Goal: Find specific page/section: Find specific page/section

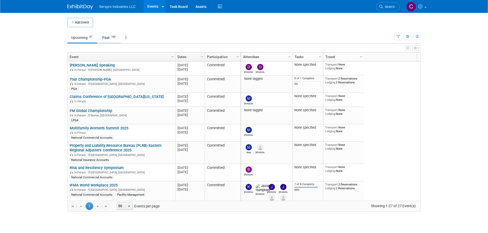
click at [107, 36] on link "Past 143" at bounding box center [109, 38] width 22 height 10
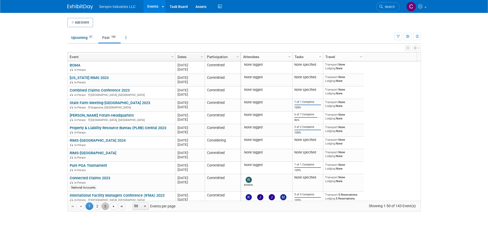
click at [106, 204] on link "3" at bounding box center [105, 207] width 8 height 8
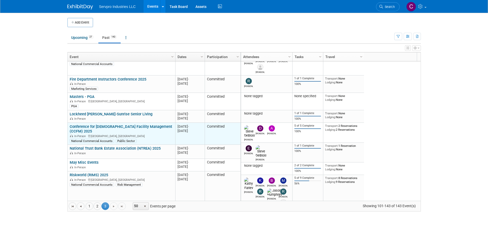
click at [154, 125] on link "Conference for [DEMOGRAPHIC_DATA] Facility Management (CCFM) 2025" at bounding box center [121, 129] width 102 height 9
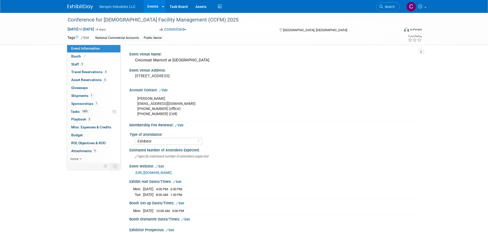
select select "Exhibitor"
click at [82, 98] on span "Shipments 1" at bounding box center [82, 96] width 22 height 4
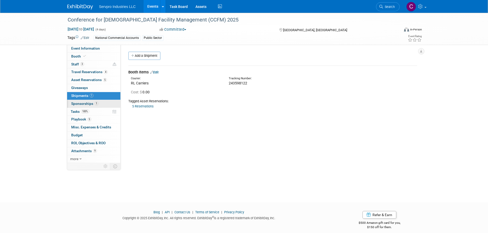
click at [80, 103] on span "Sponsorships 1" at bounding box center [84, 104] width 27 height 4
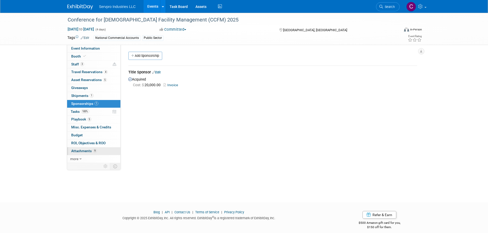
click at [78, 151] on span "Attachments 9" at bounding box center [84, 151] width 26 height 4
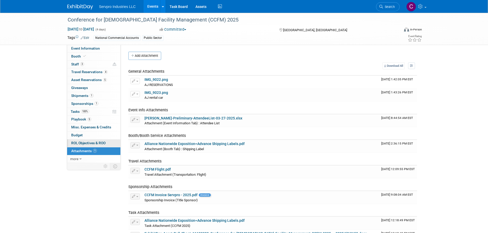
click at [80, 143] on span "ROI, Objectives & ROO 0" at bounding box center [88, 143] width 34 height 4
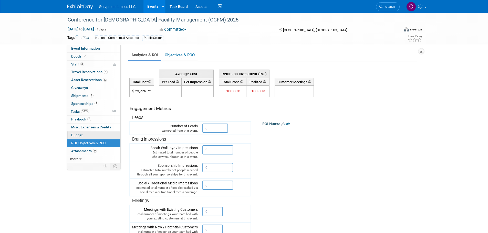
click at [79, 136] on span "Budget" at bounding box center [77, 135] width 12 height 4
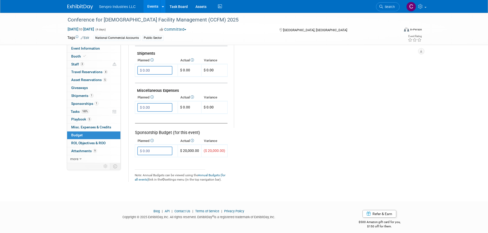
scroll to position [286, 0]
